Goal: Browse casually

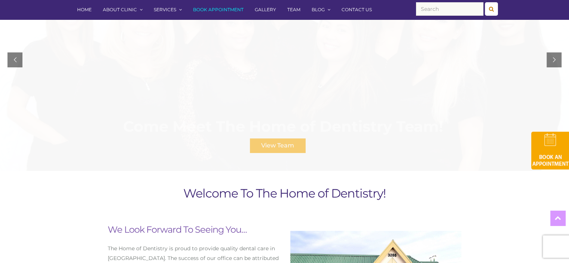
scroll to position [374, 0]
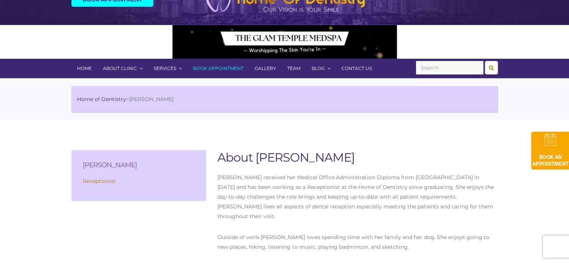
scroll to position [125, 0]
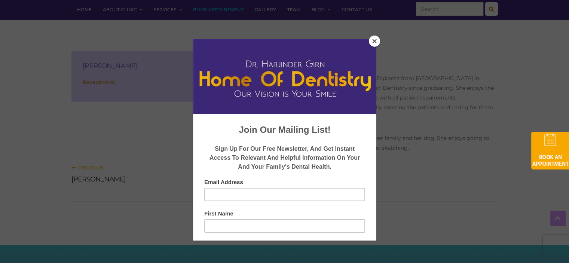
click at [380, 46] on div at bounding box center [284, 131] width 569 height 263
click at [377, 43] on button "Close" at bounding box center [374, 41] width 11 height 11
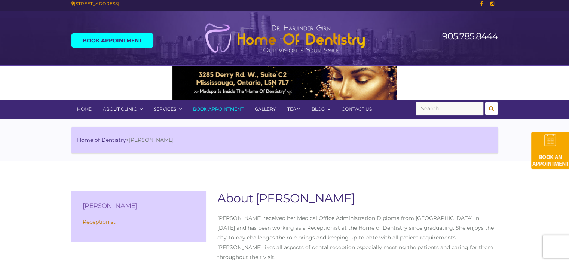
scroll to position [0, 0]
